Goal: Task Accomplishment & Management: Use online tool/utility

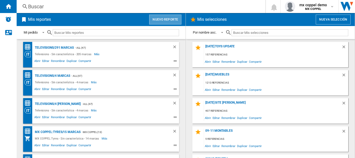
click at [163, 23] on button "Nuevo reporte" at bounding box center [165, 20] width 32 height 10
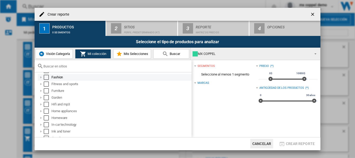
scroll to position [139, 0]
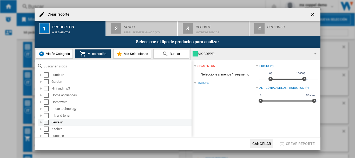
click at [50, 122] on md-checkbox "Select" at bounding box center [48, 122] width 8 height 5
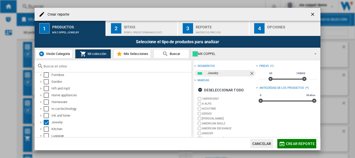
click at [153, 33] on div "Perfil predeterminado (47)" at bounding box center [149, 30] width 51 height 5
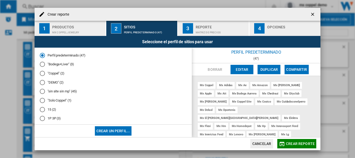
scroll to position [35, 0]
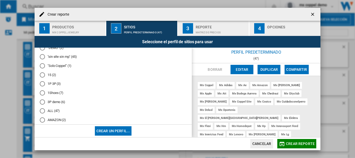
click at [59, 66] on md-radio-button ""Solo Coppel" (1)" at bounding box center [113, 65] width 147 height 5
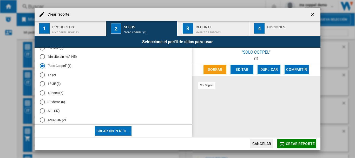
click at [302, 143] on span "Crear reporte" at bounding box center [300, 144] width 29 height 4
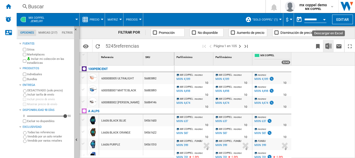
click at [331, 48] on img "Descargar en Excel" at bounding box center [329, 46] width 6 height 6
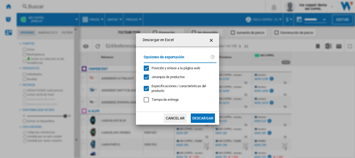
click at [197, 117] on button "Descargar" at bounding box center [203, 117] width 24 height 9
